Goal: Communication & Community: Answer question/provide support

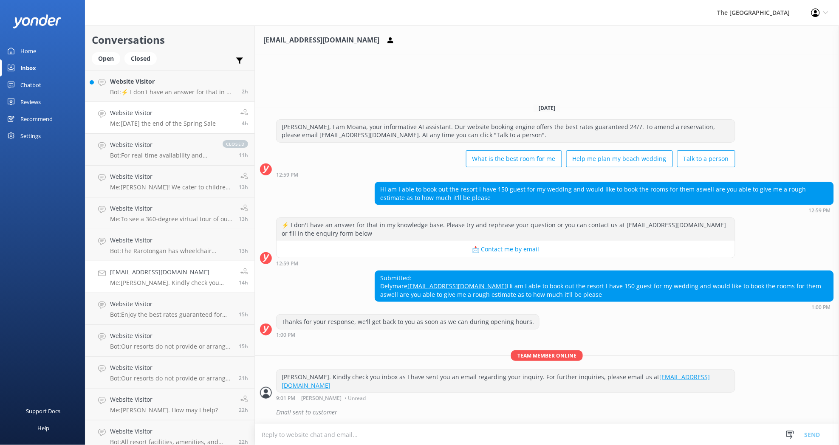
click at [139, 123] on p "Me: [DATE] the end of the Spring Sale" at bounding box center [163, 124] width 106 height 8
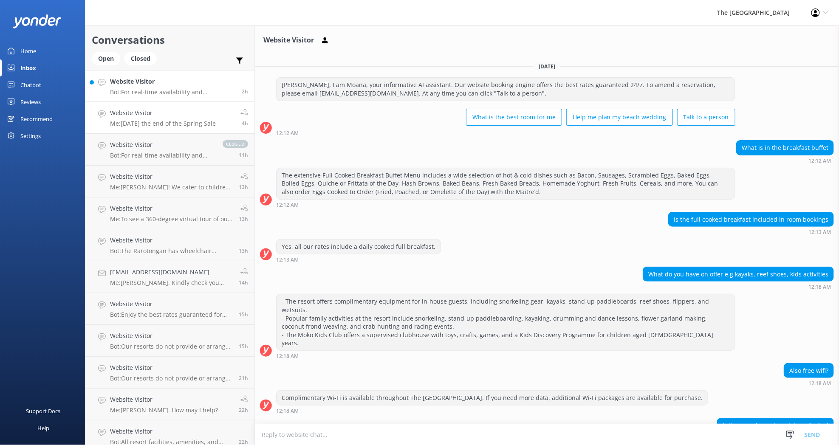
click at [154, 86] on div "Website Visitor Bot: For real-time availability and accommodation bookings, ple…" at bounding box center [172, 86] width 125 height 18
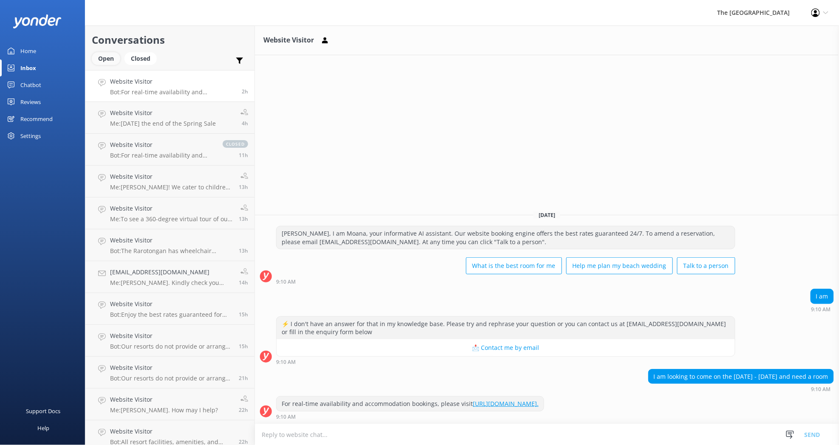
click at [109, 65] on div "Open" at bounding box center [106, 58] width 28 height 13
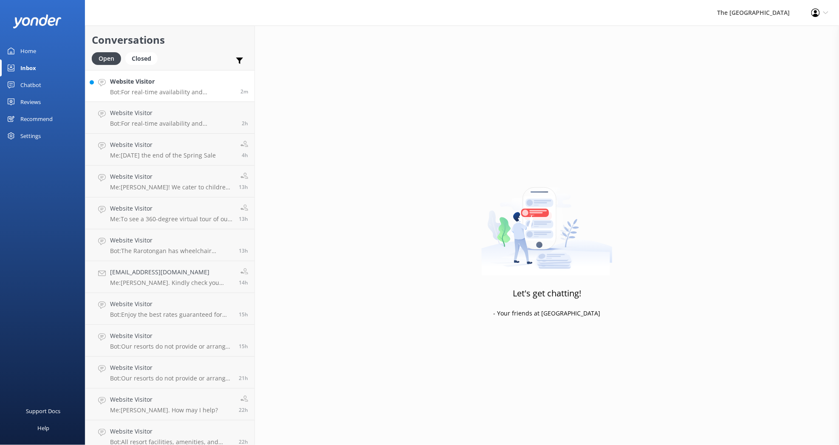
click at [154, 85] on h4 "Website Visitor" at bounding box center [172, 81] width 124 height 9
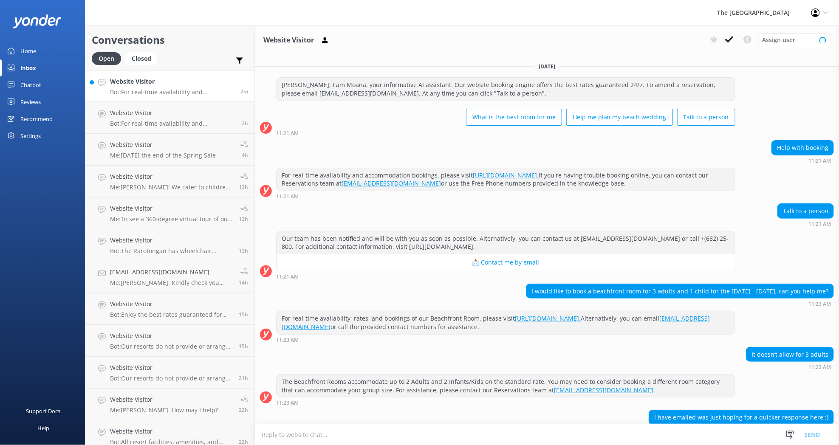
scroll to position [83, 0]
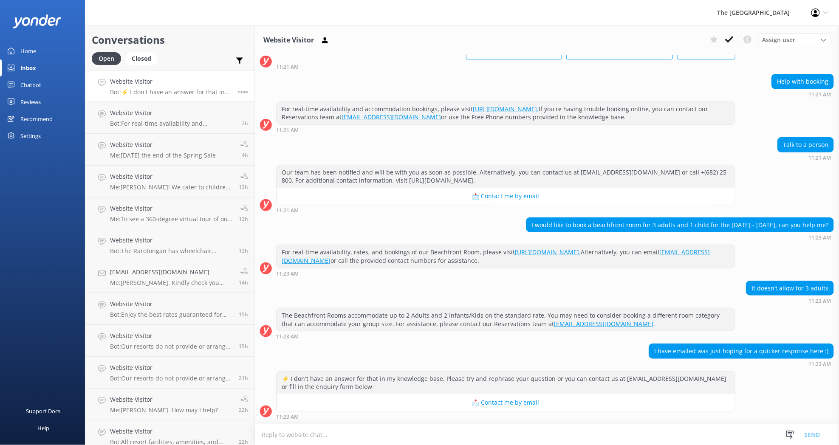
click at [292, 431] on textarea at bounding box center [547, 434] width 584 height 21
type textarea "K"
click at [171, 93] on p "Bot: The resort has a 2-night minimum stay policy." at bounding box center [170, 92] width 121 height 8
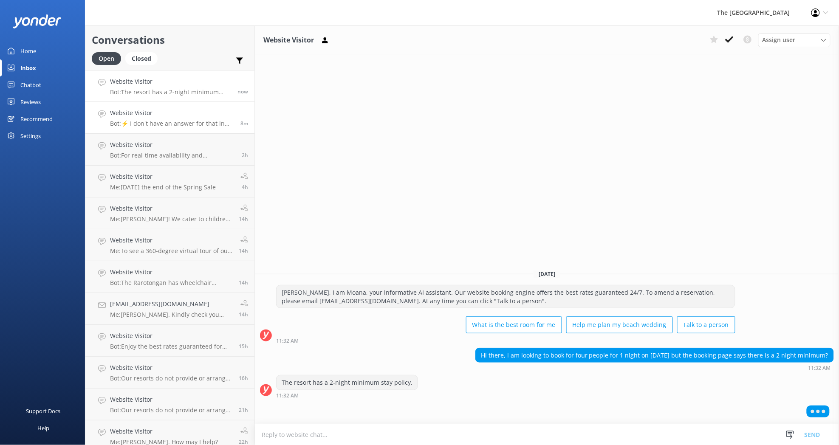
click at [166, 121] on p "Bot: ⚡ I don't have an answer for that in my knowledge base. Please try and rep…" at bounding box center [172, 124] width 124 height 8
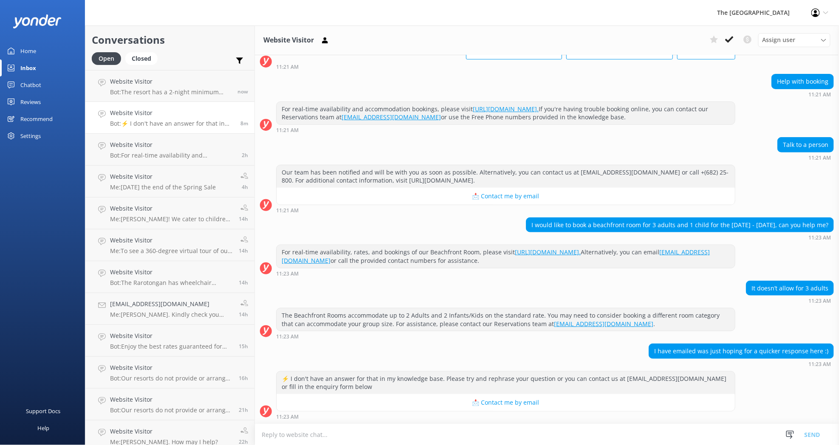
scroll to position [83, 0]
